Goal: Use online tool/utility: Use online tool/utility

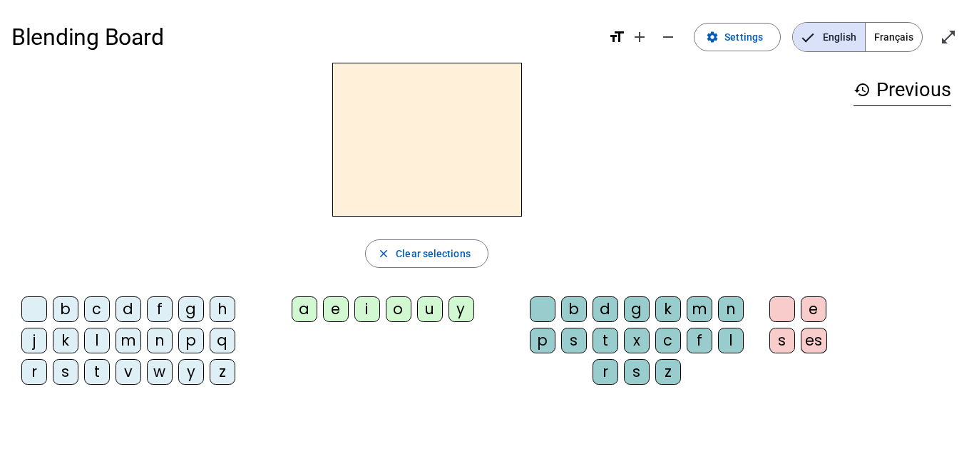
click at [103, 373] on div "t" at bounding box center [97, 372] width 26 height 26
click at [330, 313] on div "e" at bounding box center [336, 309] width 26 height 26
click at [126, 315] on div "d" at bounding box center [128, 309] width 26 height 26
click at [98, 365] on div "t" at bounding box center [97, 372] width 26 height 26
click at [125, 309] on div "d" at bounding box center [128, 309] width 26 height 26
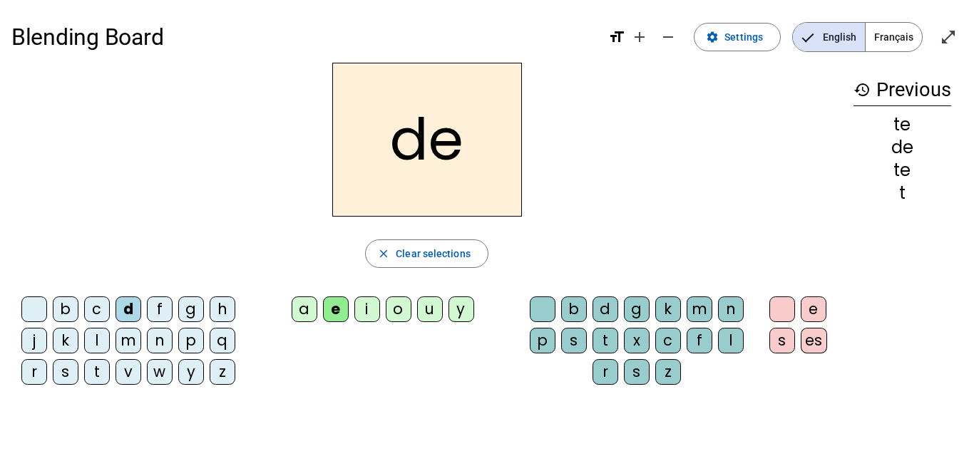
click at [120, 347] on div "m" at bounding box center [128, 341] width 26 height 26
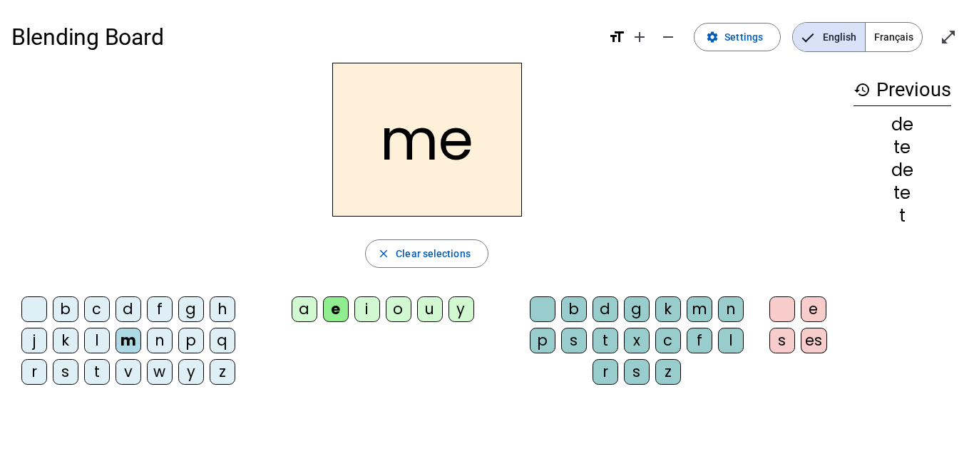
click at [292, 301] on div "a" at bounding box center [305, 309] width 26 height 26
click at [719, 346] on div "l" at bounding box center [731, 341] width 26 height 26
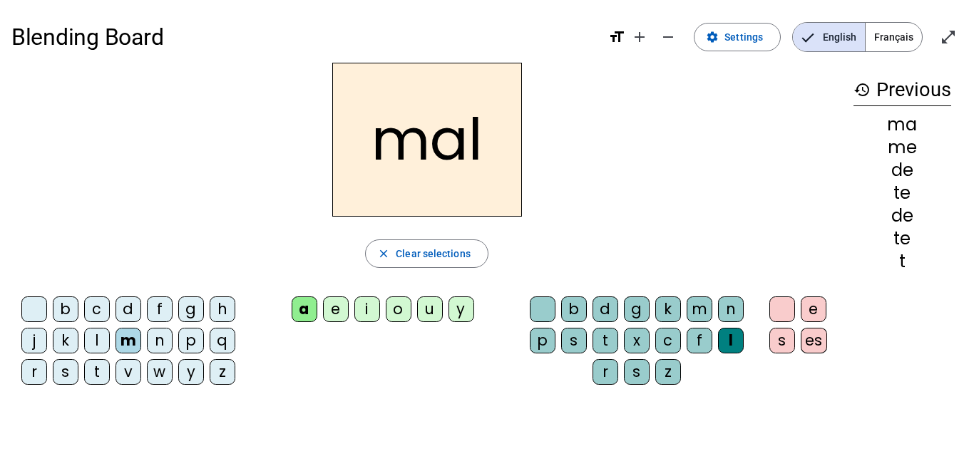
click at [366, 306] on div "i" at bounding box center [367, 309] width 26 height 26
